Goal: Task Accomplishment & Management: Manage account settings

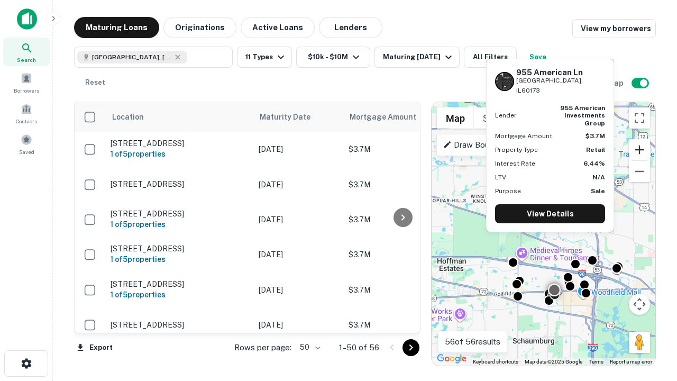
click at [640, 150] on button "Zoom in" at bounding box center [639, 149] width 21 height 21
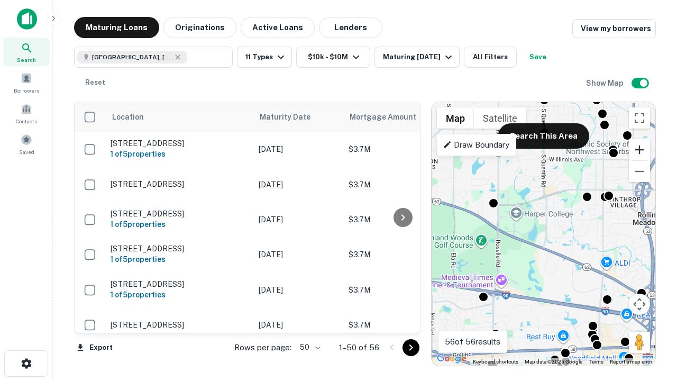
click at [640, 150] on button "Zoom in" at bounding box center [639, 149] width 21 height 21
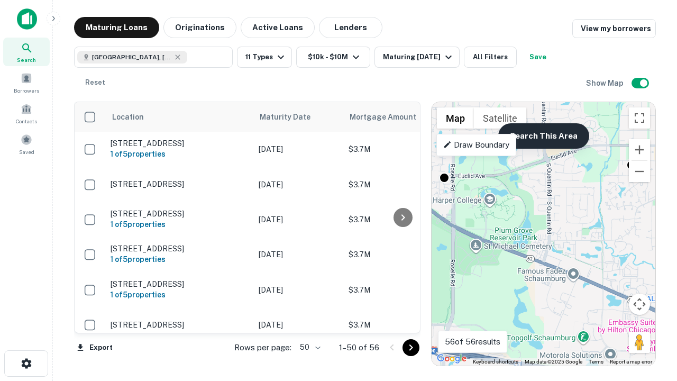
click at [543, 136] on button "Search This Area" at bounding box center [543, 135] width 91 height 25
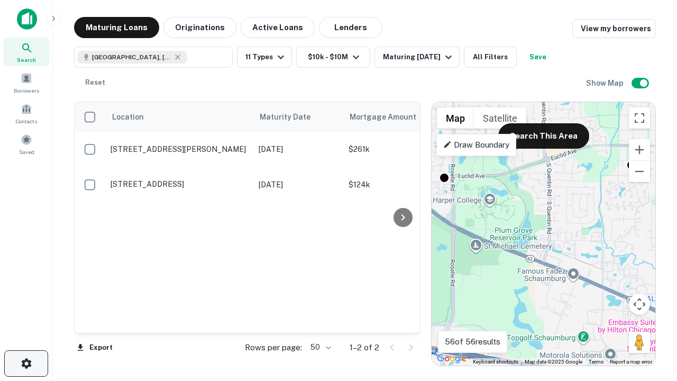
click at [26, 363] on icon "button" at bounding box center [26, 363] width 13 height 13
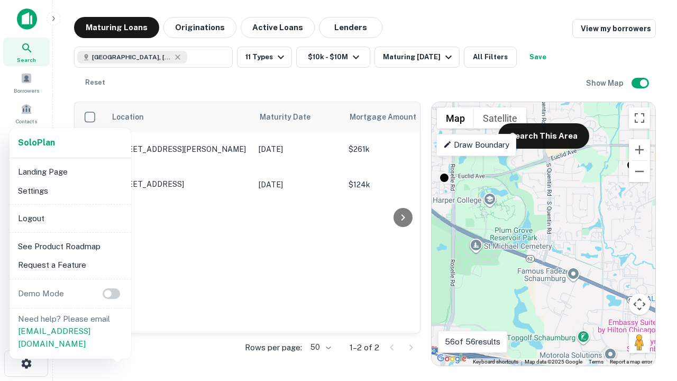
click at [70, 218] on li "Logout" at bounding box center [70, 218] width 113 height 19
